Goal: Navigation & Orientation: Find specific page/section

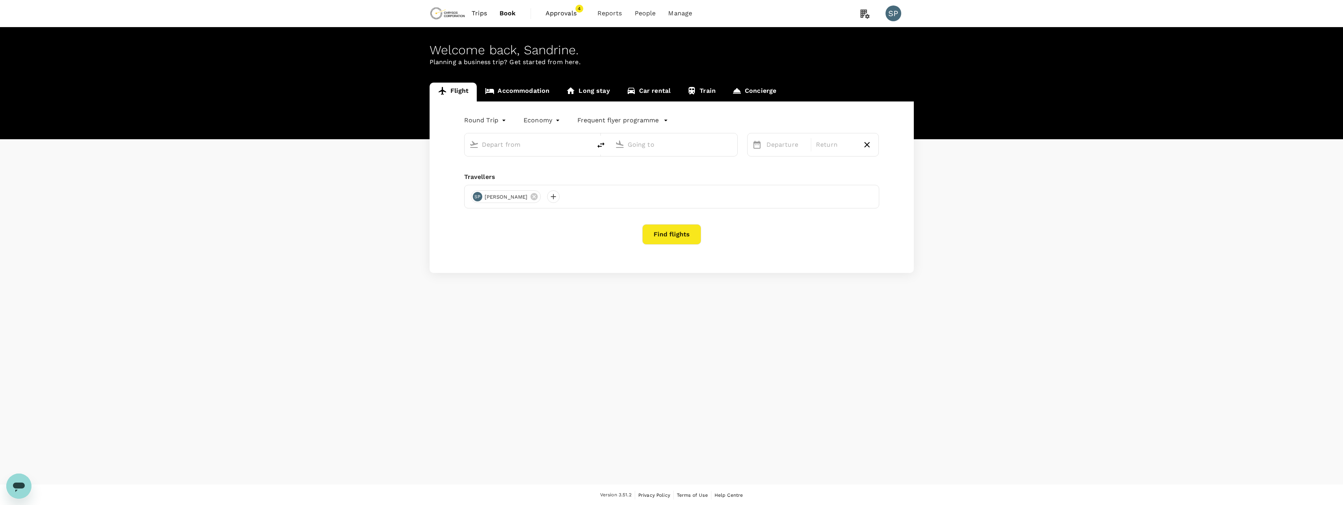
type input "[GEOGRAPHIC_DATA], [GEOGRAPHIC_DATA] (any)"
click at [509, 94] on link "Accommodation" at bounding box center [517, 92] width 81 height 19
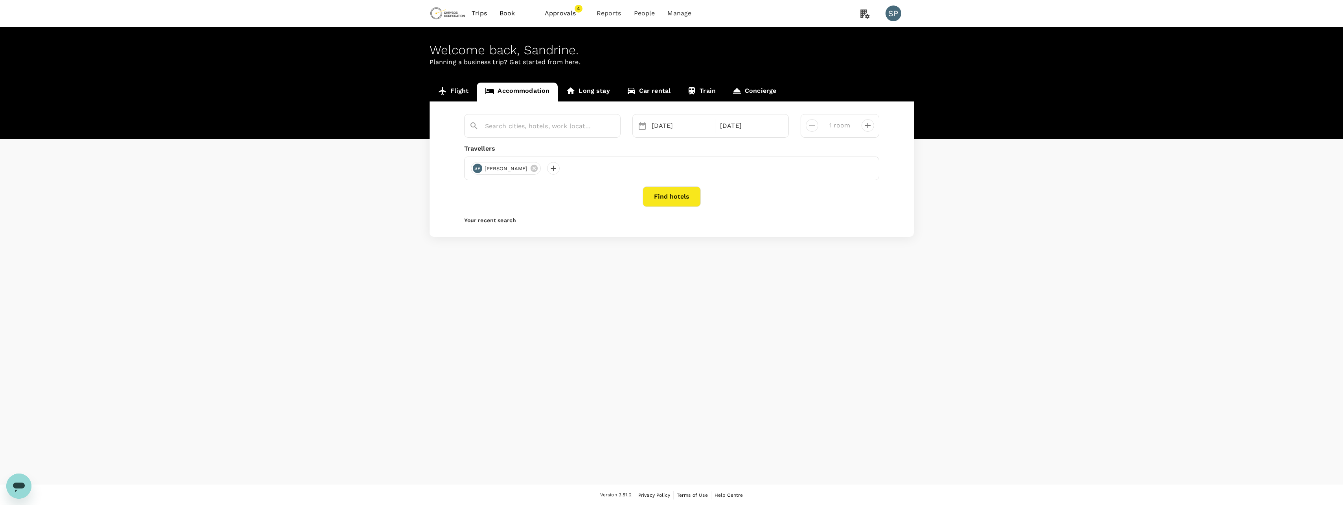
type input "[GEOGRAPHIC_DATA]"
click at [555, 15] on span "Approvals" at bounding box center [564, 13] width 39 height 9
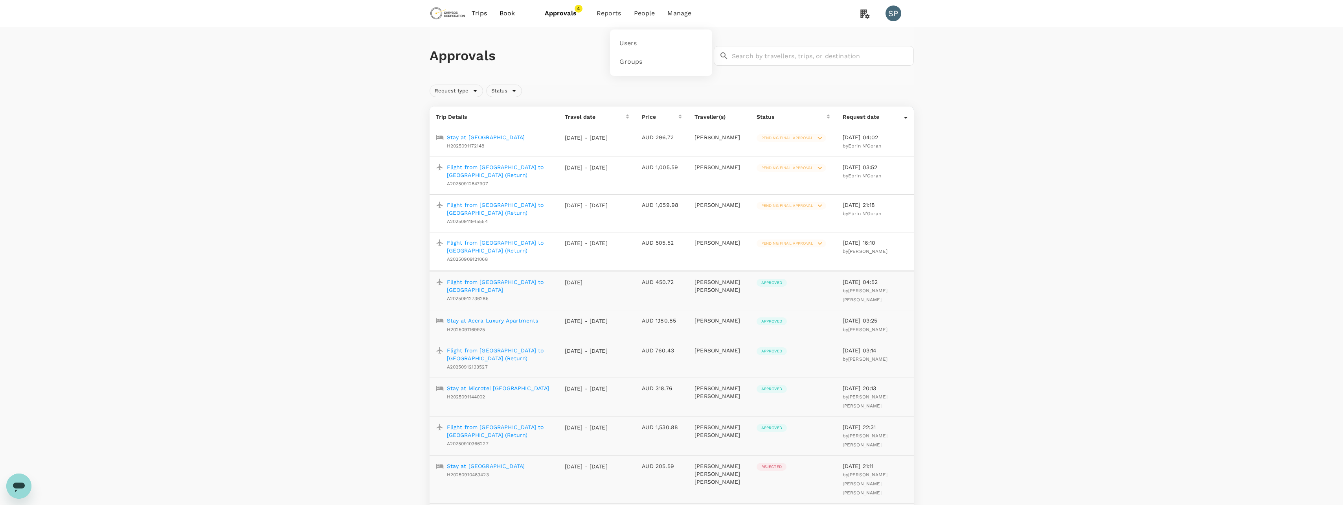
click at [647, 18] on span "People" at bounding box center [644, 13] width 21 height 9
click at [566, 12] on span "Approvals" at bounding box center [564, 13] width 39 height 9
click at [641, 38] on link "Users" at bounding box center [661, 43] width 93 height 18
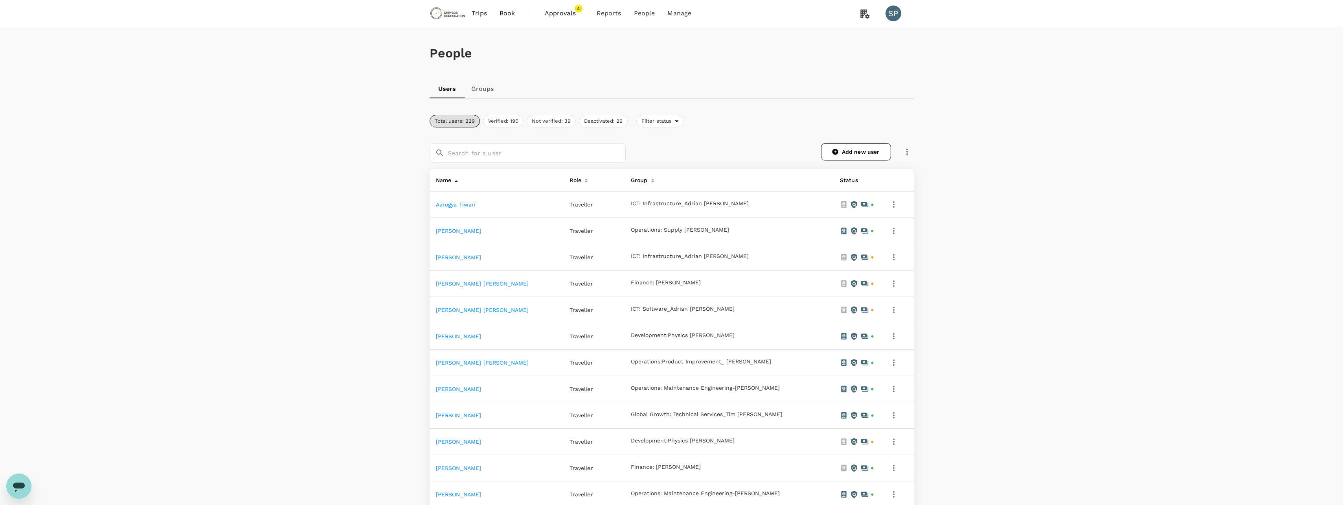
click at [287, 307] on div "People Users Groups Total users: 229 Verified: 190 Not verified: 39 Deactivated…" at bounding box center [671, 408] width 1343 height 762
